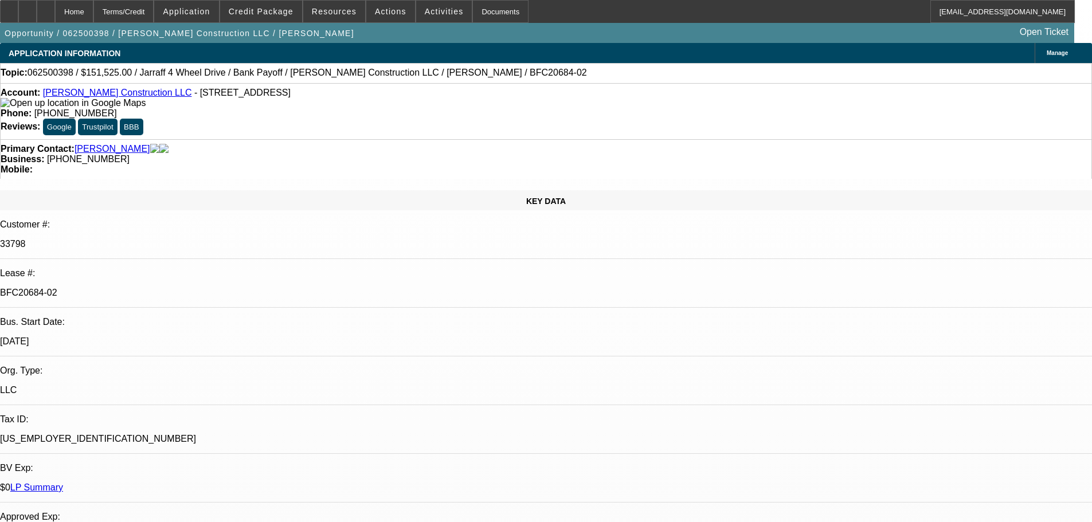
select select "0"
select select "2"
select select "0"
select select "6"
select select "0"
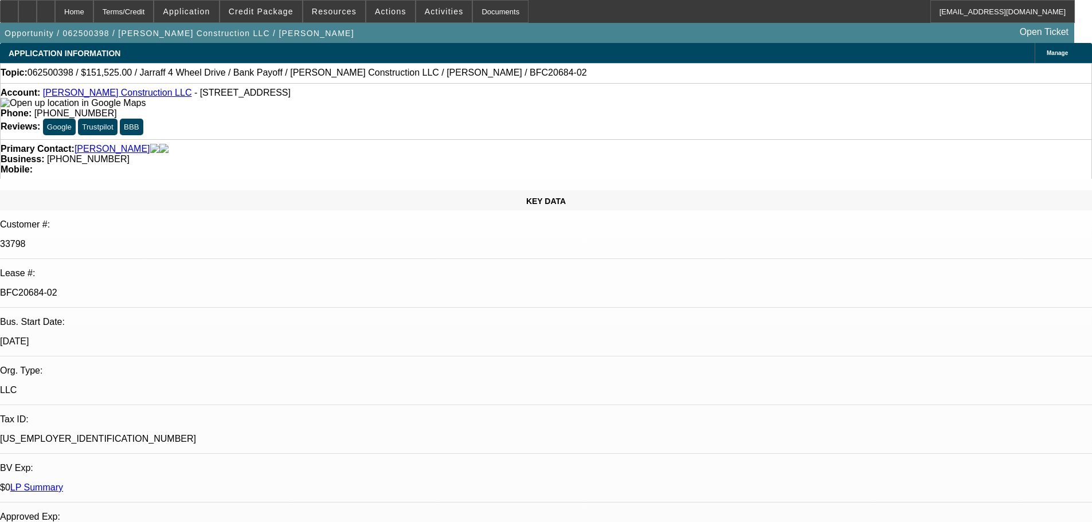
select select "2"
select select "0"
select select "6"
select select "0.15"
select select "0"
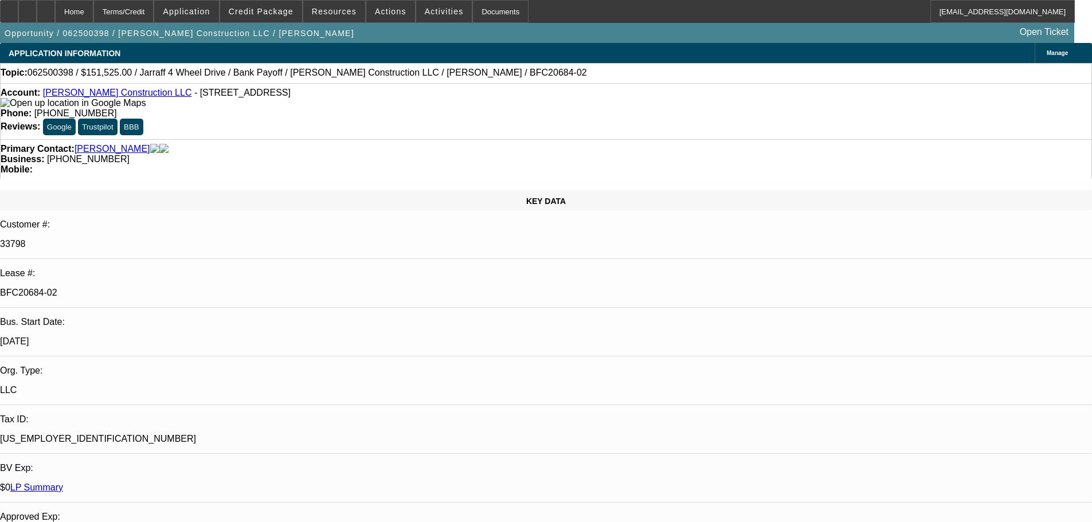
select select "0"
select select "6"
select select "0.1"
select select "0"
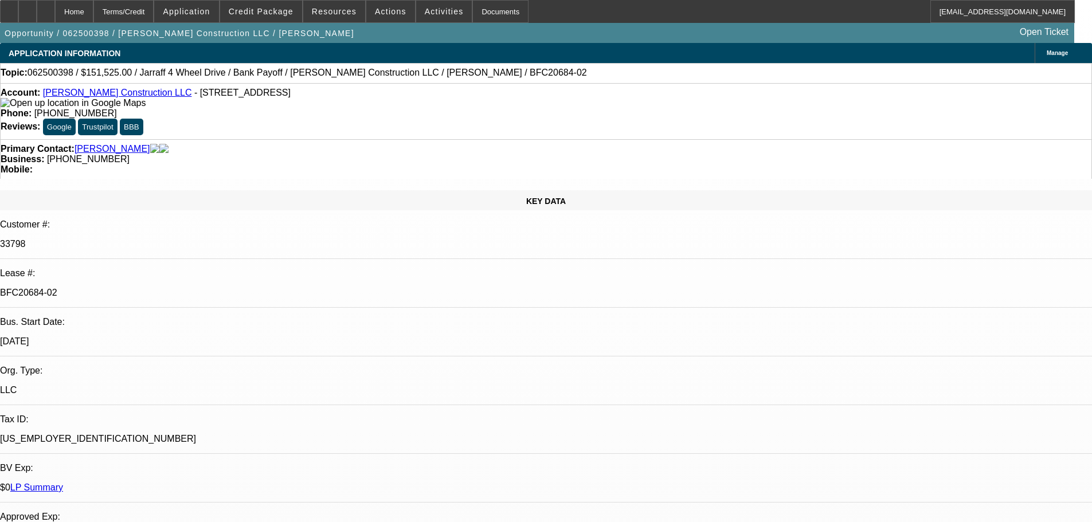
select select "6"
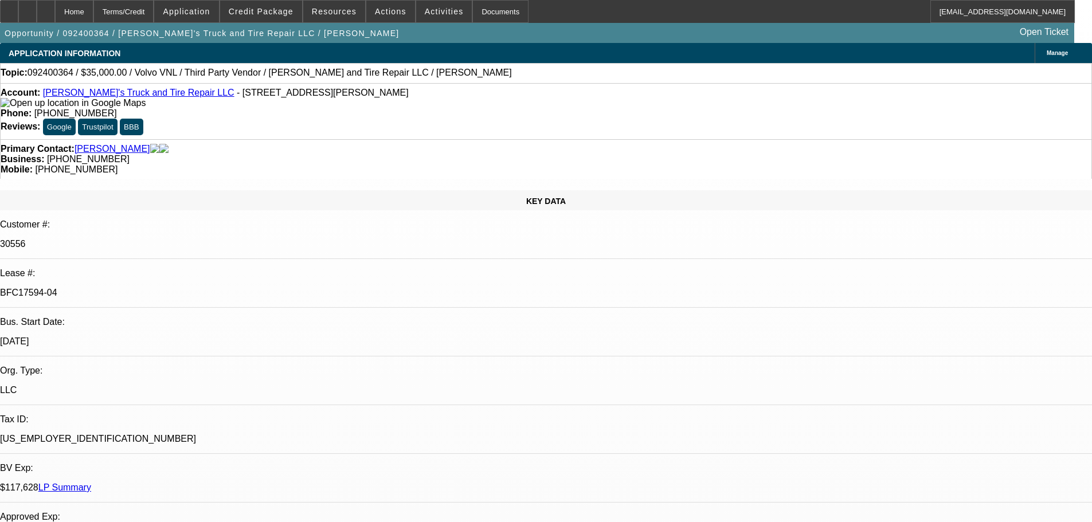
select select "0"
select select "2"
select select "0"
select select "6"
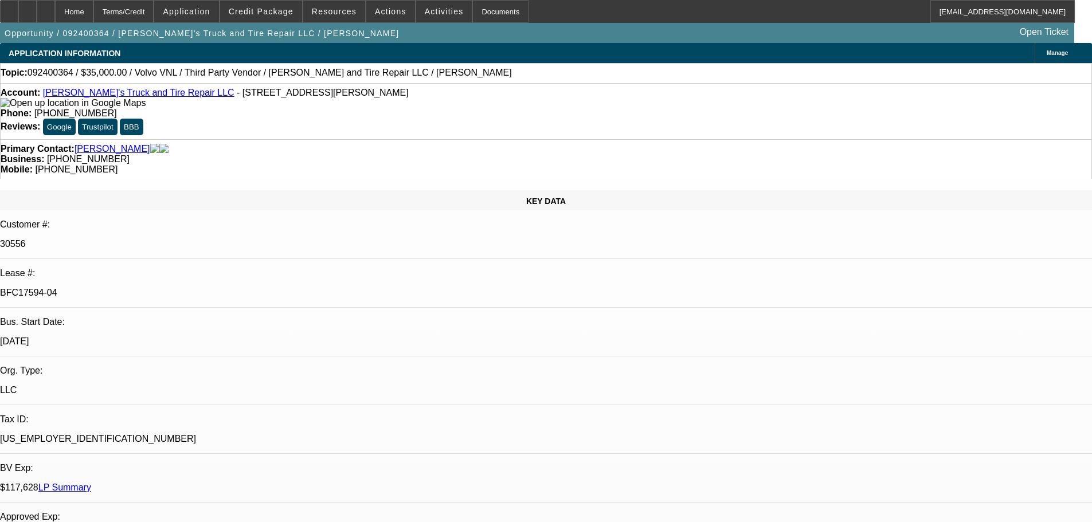
select select "0"
select select "3"
select select "0"
select select "6"
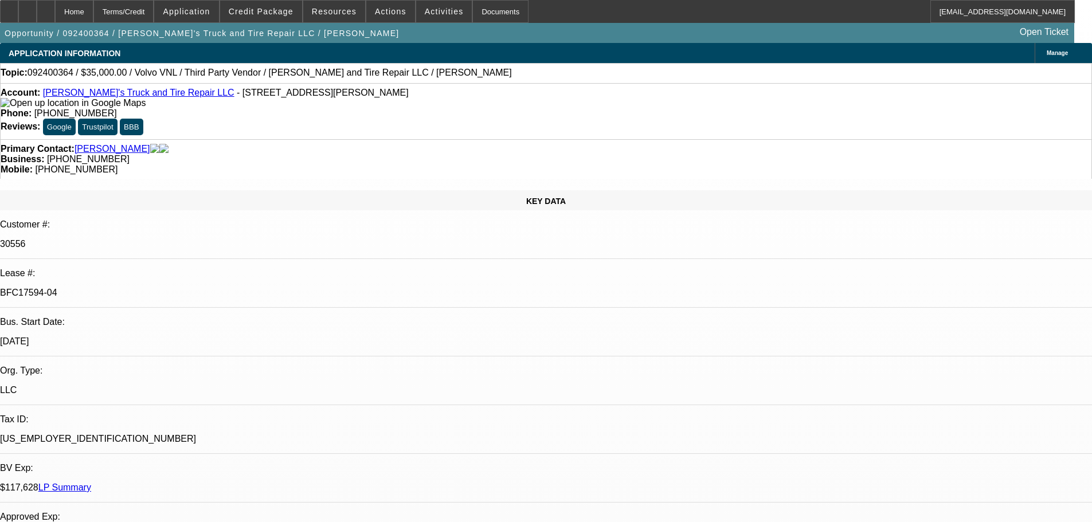
select select "0"
select select "6"
select select "0"
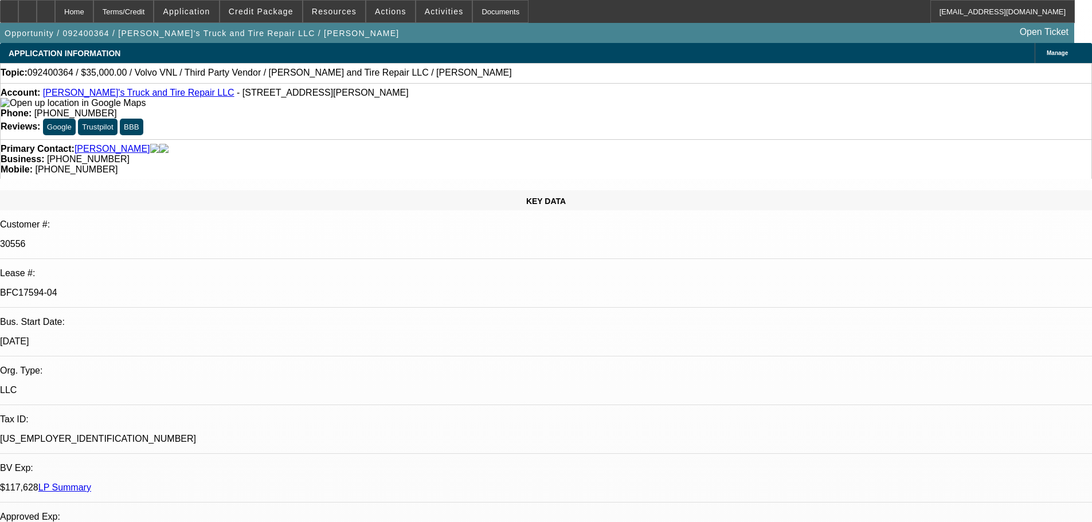
select select "0"
select select "3"
select select "0"
select select "6"
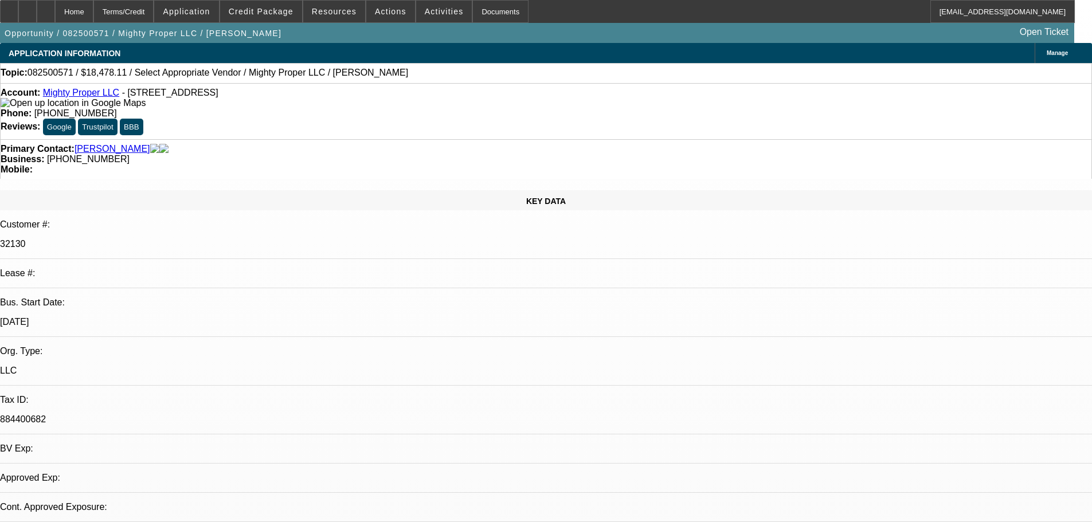
select select "0"
select select "2"
select select "0.1"
select select "4"
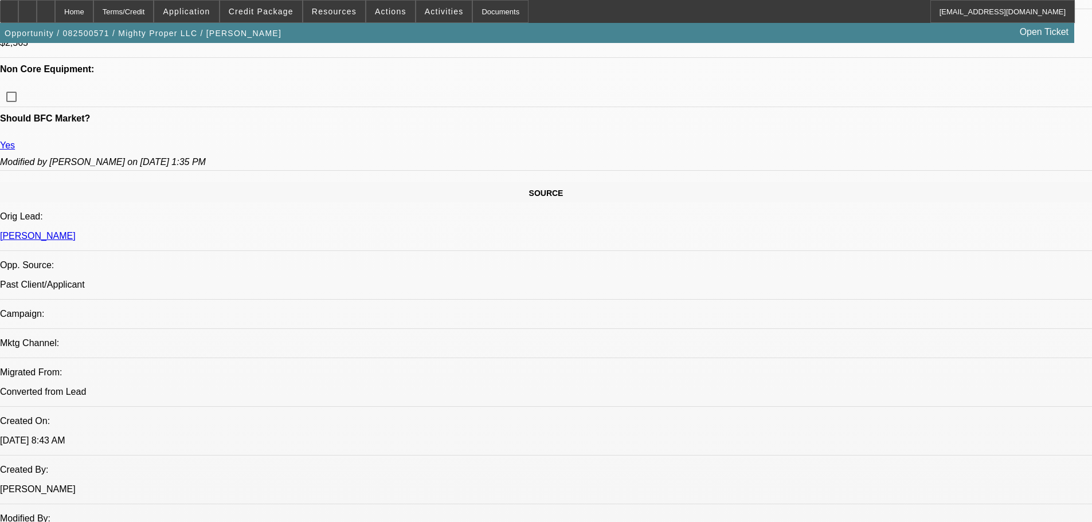
scroll to position [573, 0]
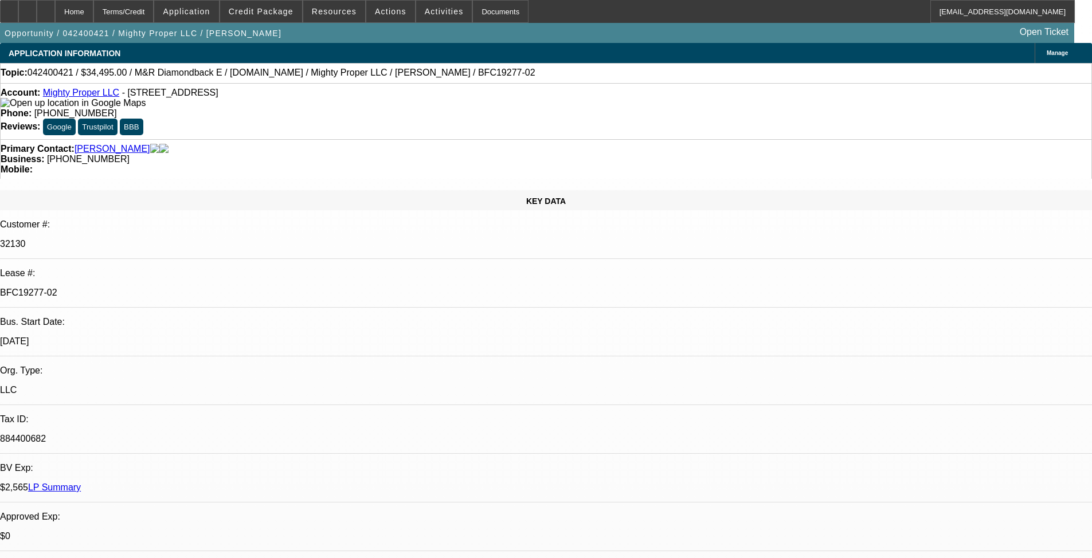
select select "0"
select select "2"
select select "0.1"
select select "4"
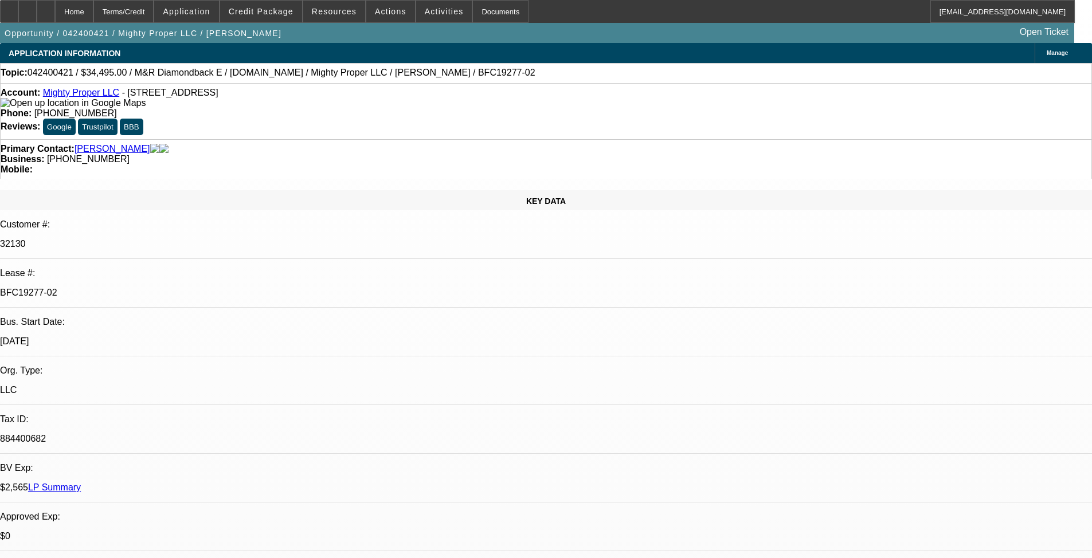
select select "0"
select select "2"
select select "0.1"
select select "4"
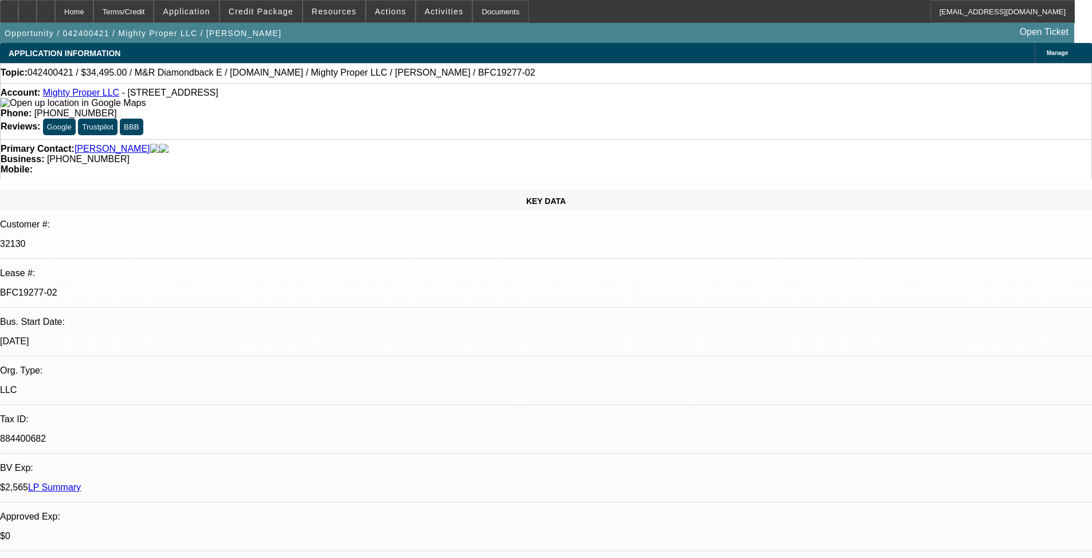
select select "0"
select select "2"
select select "0.1"
select select "4"
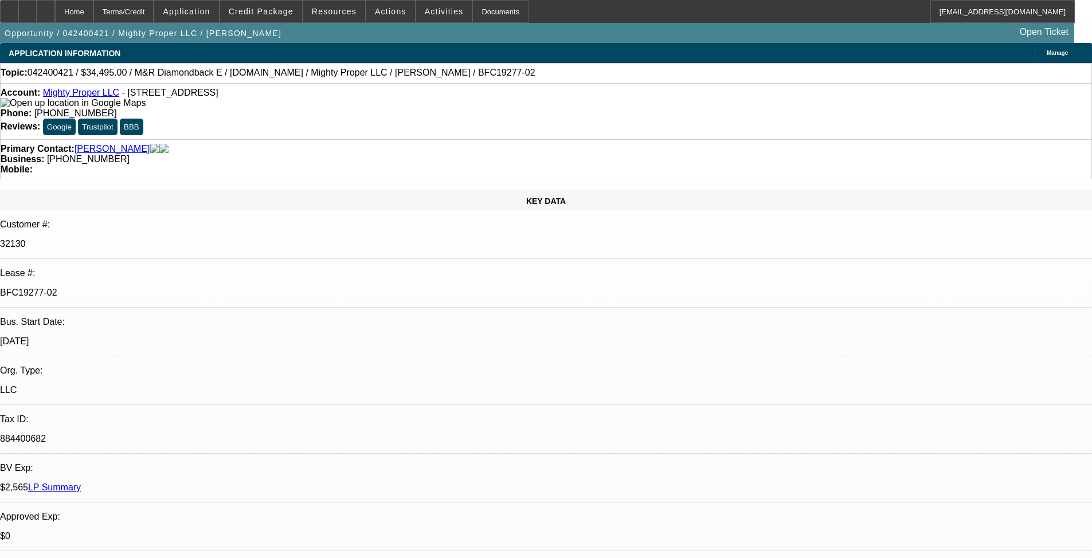
select select "0"
select select "2"
select select "0.1"
select select "4"
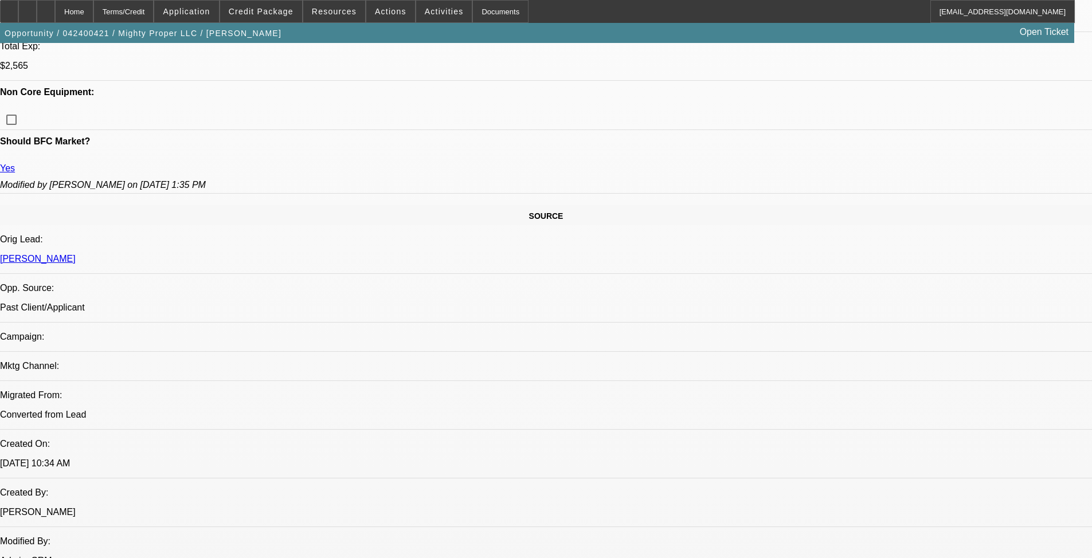
scroll to position [573, 0]
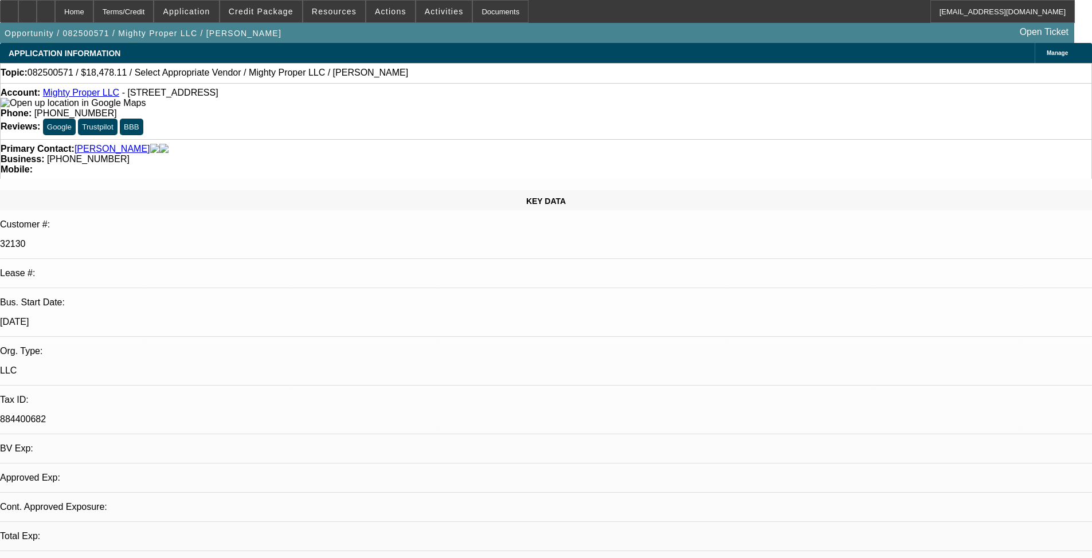
select select "0"
select select "2"
select select "0.1"
select select "4"
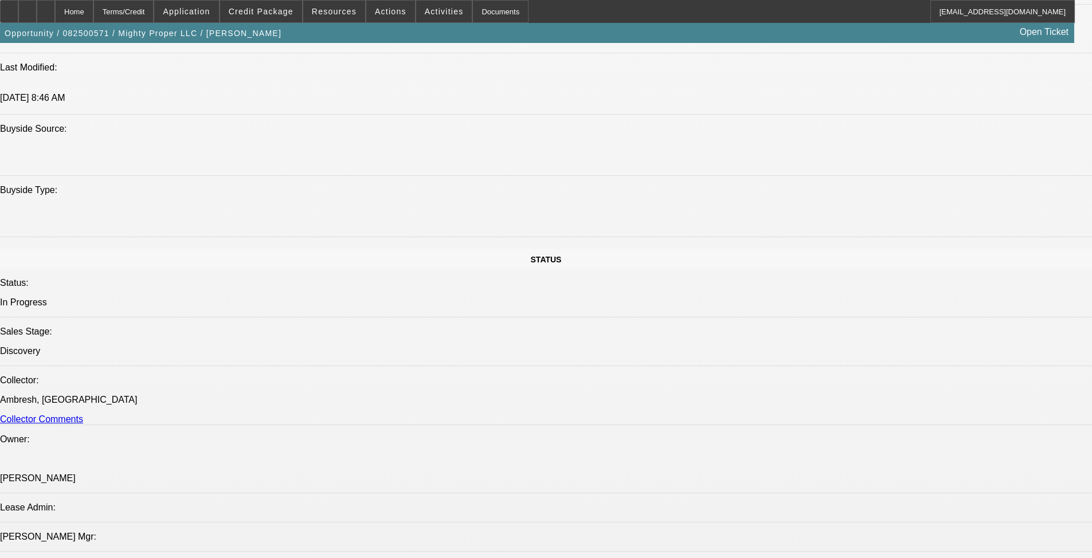
scroll to position [1203, 0]
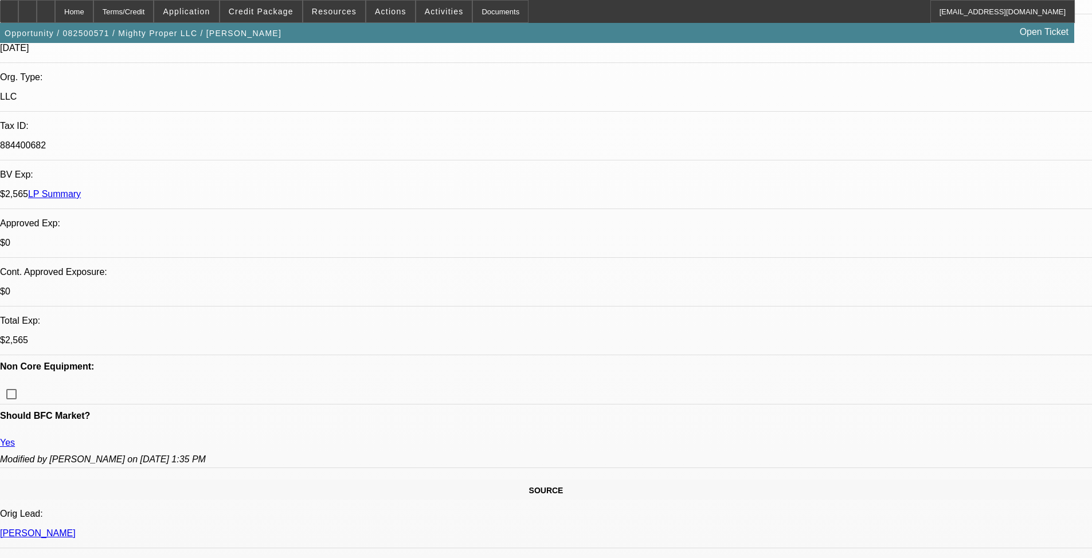
scroll to position [516, 0]
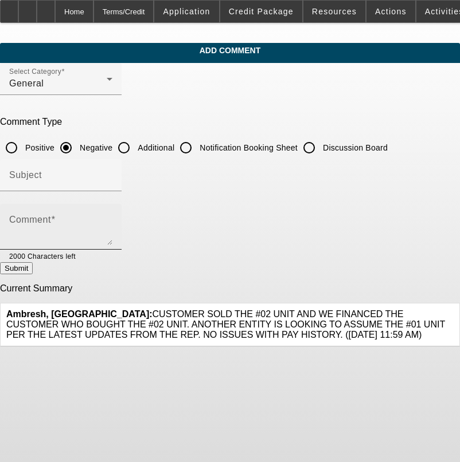
click at [104, 218] on textarea "Comment" at bounding box center [60, 232] width 103 height 28
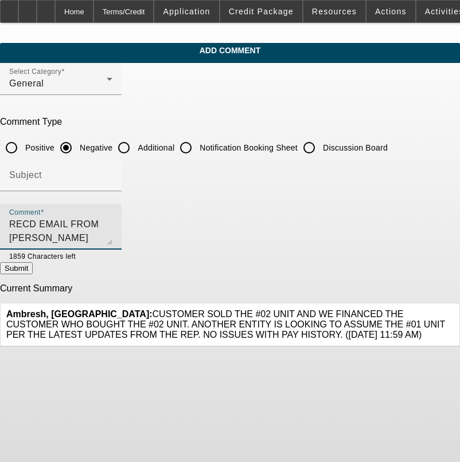
type textarea "RECD EMAIL FROM [PERSON_NAME] THAT HE JUST BOUGHT MIGHTY PROPER FROM OUR PG SO …"
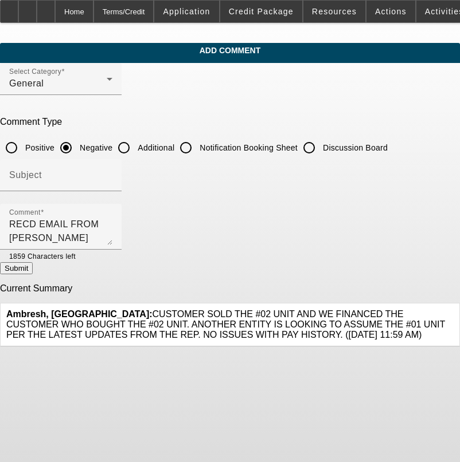
click at [112, 258] on div at bounding box center [94, 256] width 37 height 13
click at [33, 265] on button "Submit" at bounding box center [16, 268] width 33 height 12
